Goal: Find specific page/section: Find specific page/section

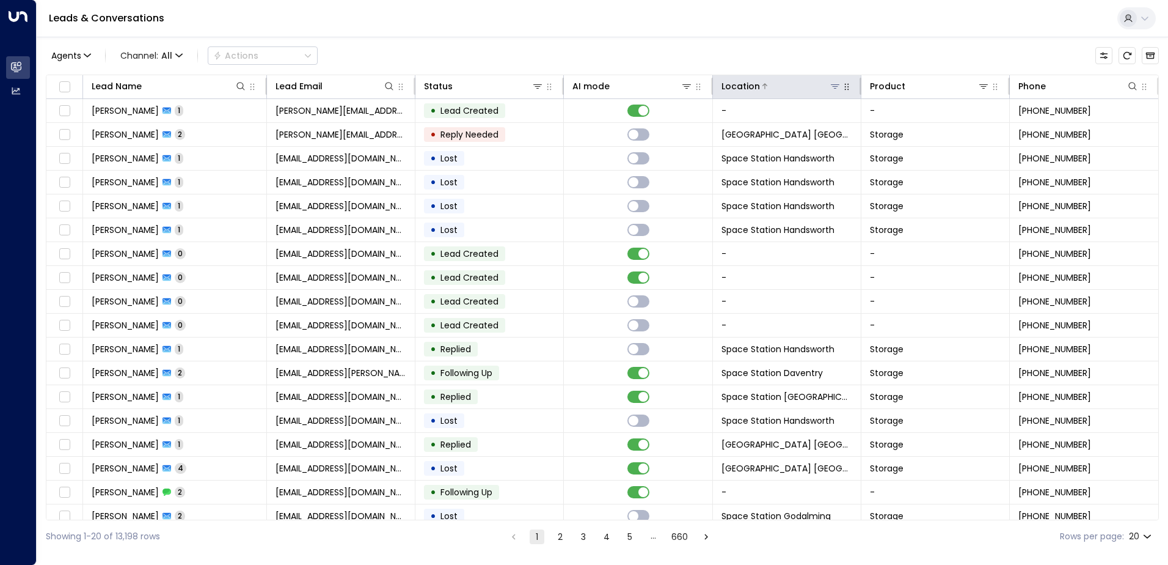
click at [831, 89] on icon at bounding box center [835, 86] width 10 height 10
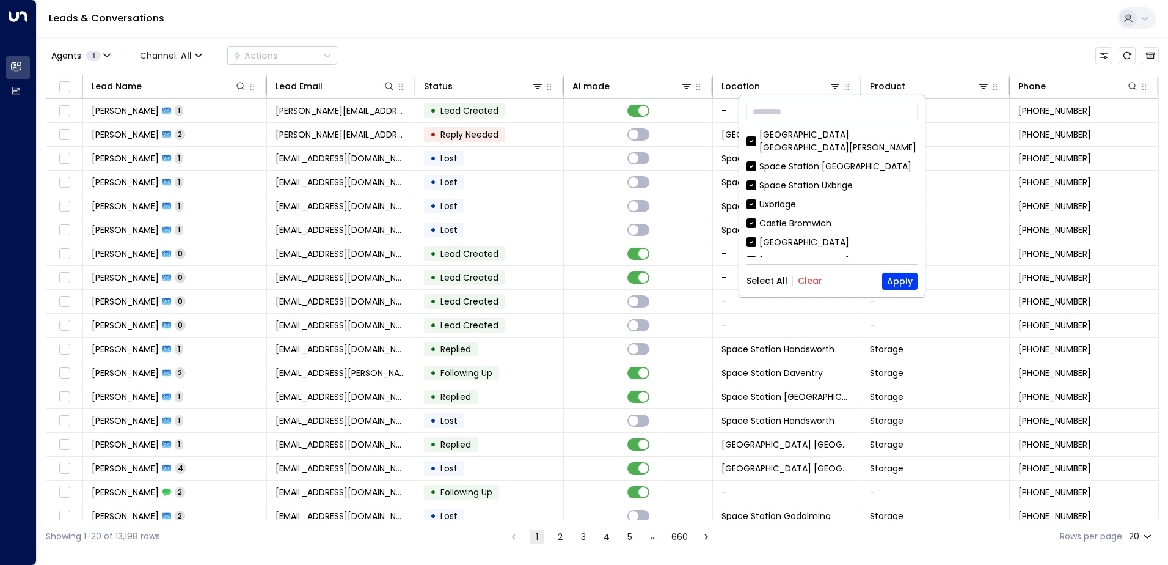
click at [806, 282] on button "Clear" at bounding box center [810, 281] width 24 height 10
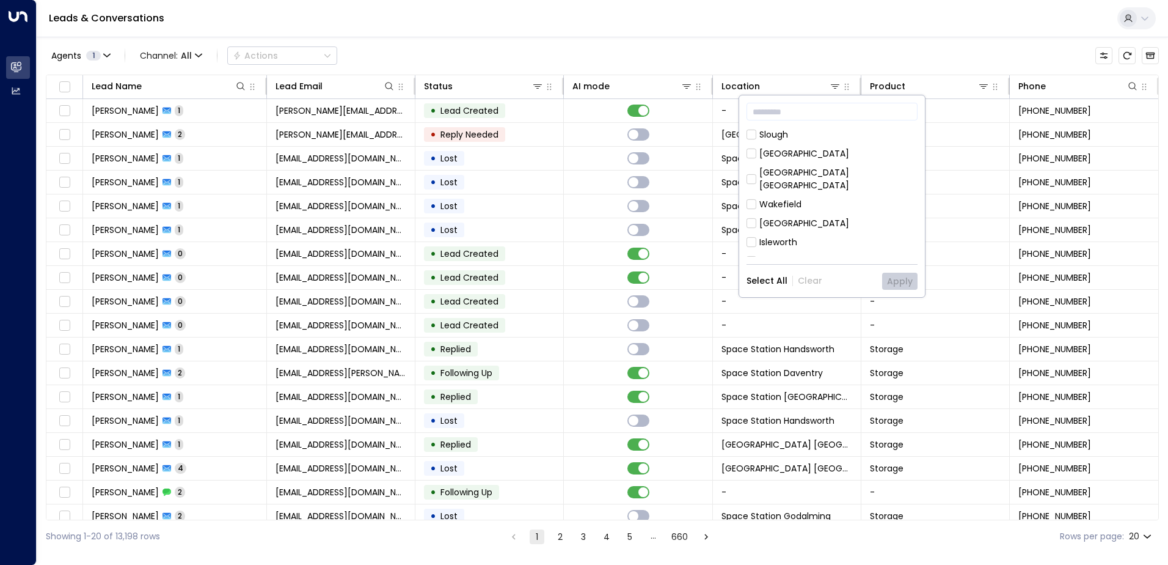
scroll to position [244, 0]
click at [851, 213] on div "[GEOGRAPHIC_DATA] [GEOGRAPHIC_DATA]" at bounding box center [838, 226] width 158 height 26
click at [908, 283] on button "Apply" at bounding box center [899, 281] width 35 height 17
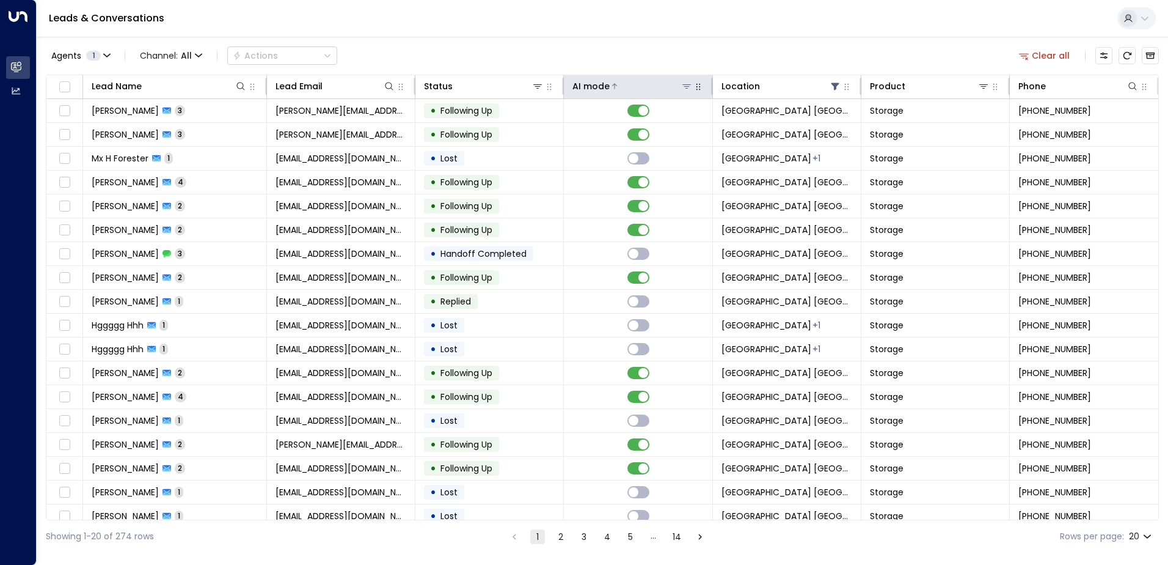
click at [648, 81] on div at bounding box center [651, 86] width 82 height 12
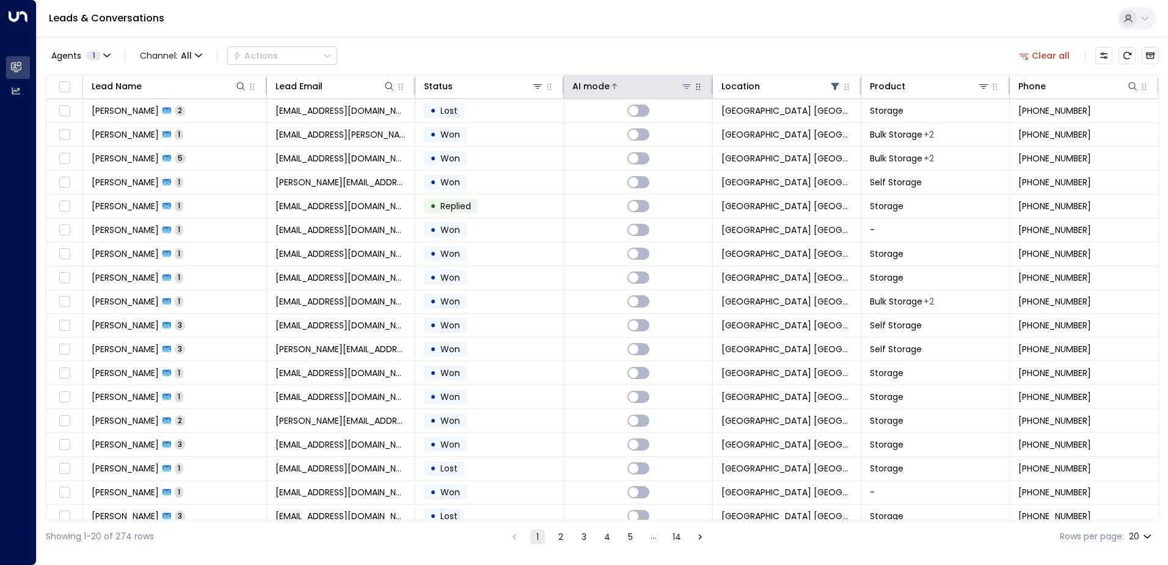
click at [648, 81] on div at bounding box center [651, 86] width 82 height 12
